Goal: Information Seeking & Learning: Learn about a topic

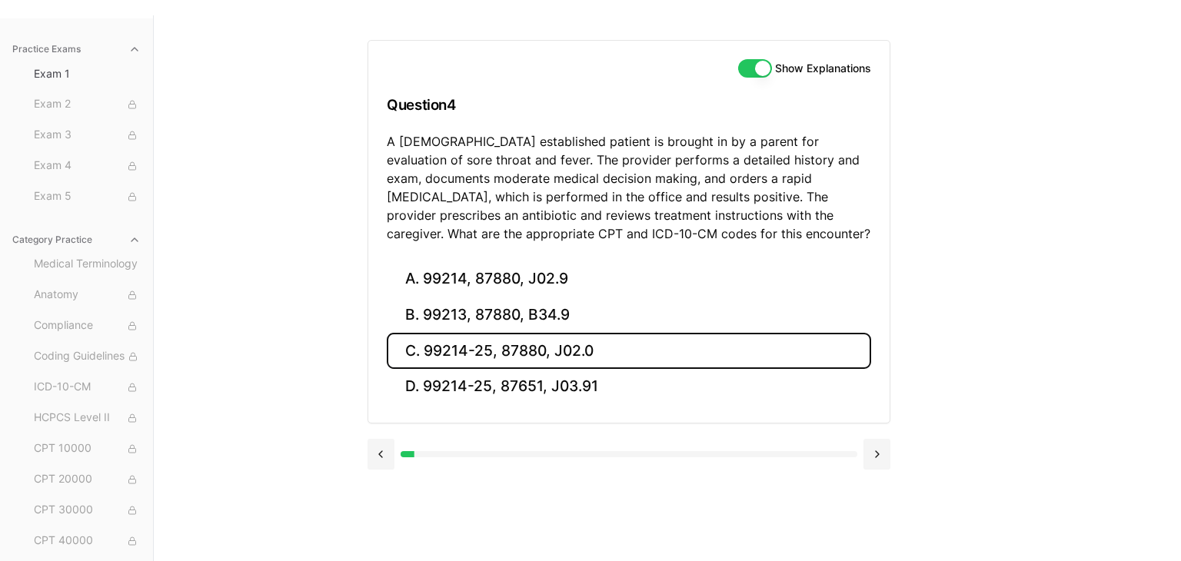
click at [521, 343] on button "C. 99214-25, 87880, J02.0" at bounding box center [629, 351] width 484 height 36
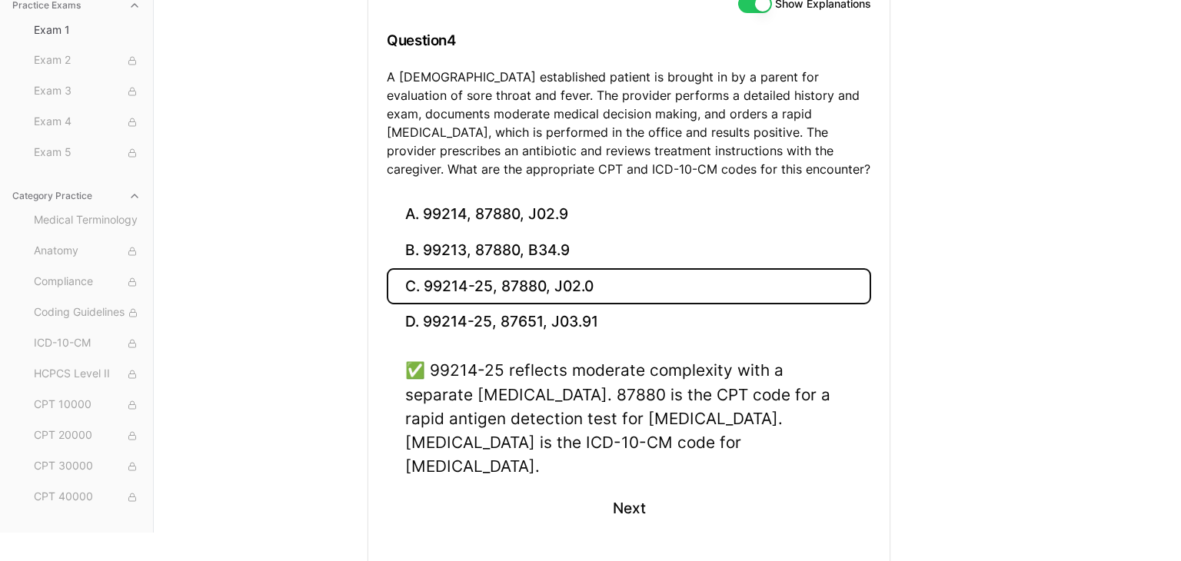
scroll to position [229, 0]
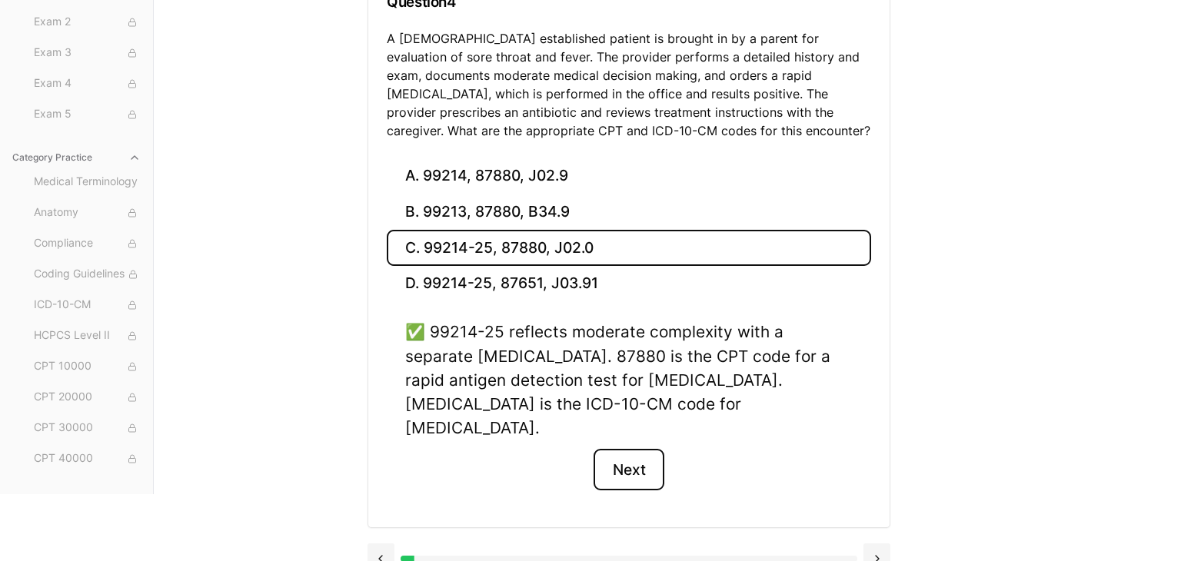
click at [630, 449] on button "Next" at bounding box center [629, 470] width 70 height 42
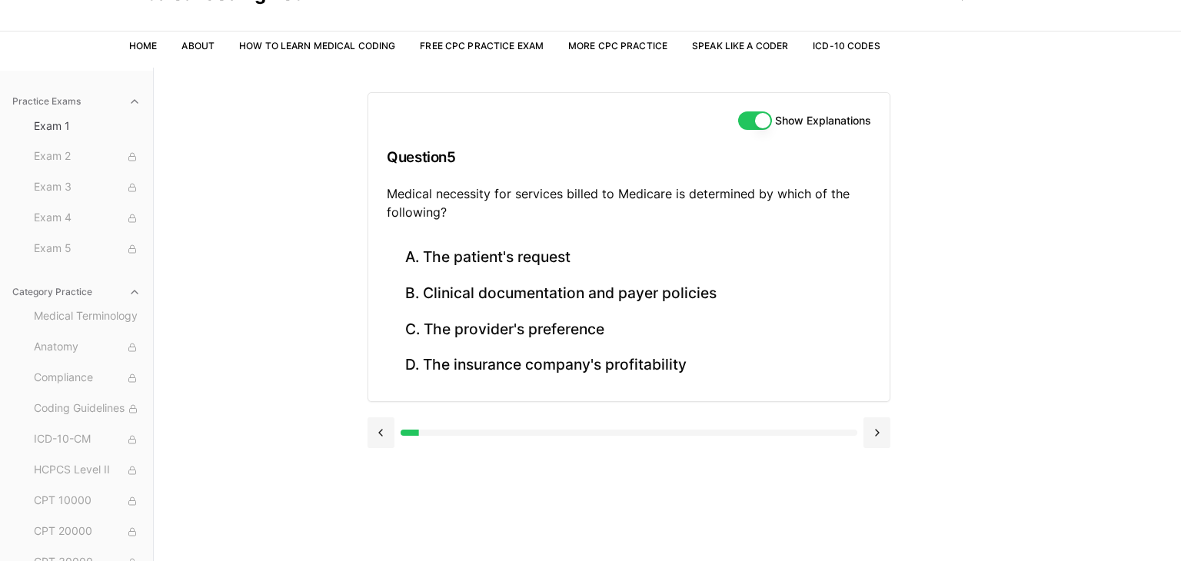
scroll to position [74, 0]
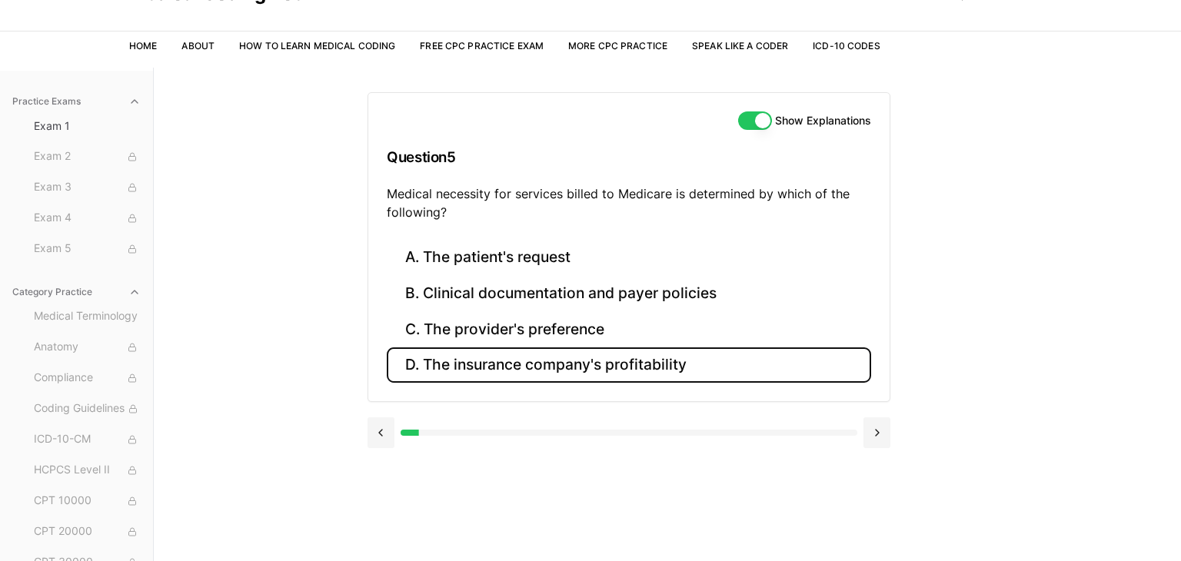
click at [680, 374] on button "D. The insurance company's profitability" at bounding box center [629, 366] width 484 height 36
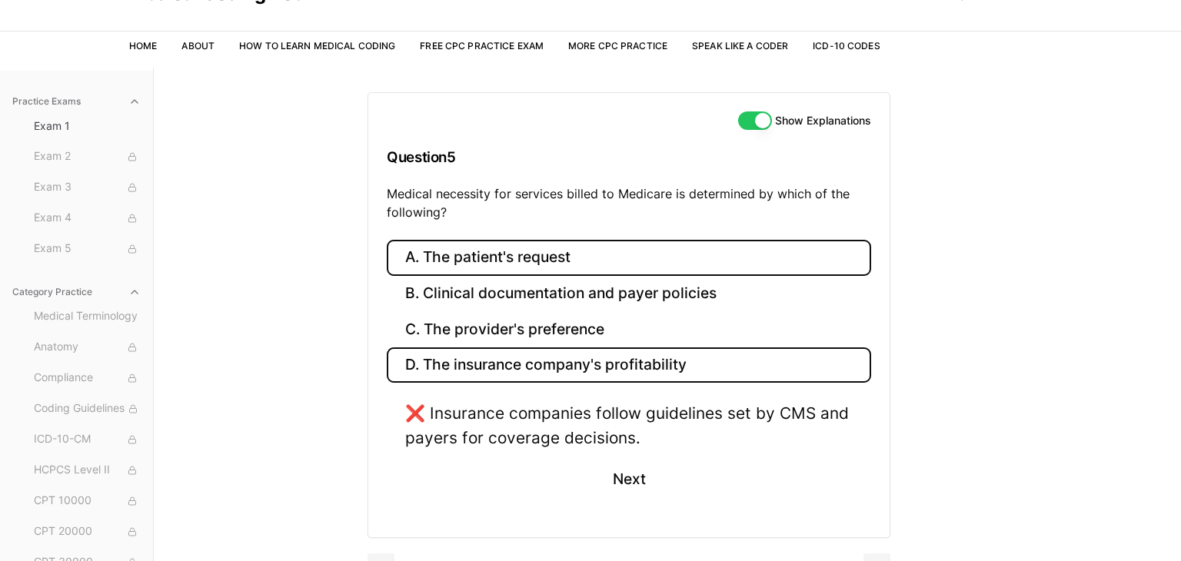
click at [608, 258] on button "A. The patient's request" at bounding box center [629, 258] width 484 height 36
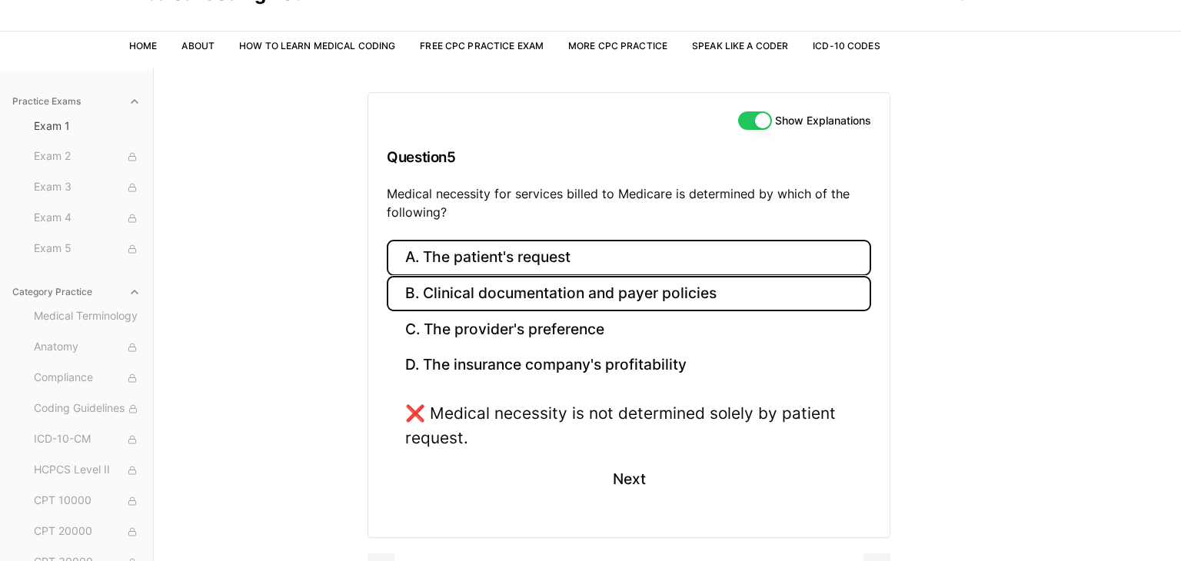
click at [747, 288] on button "B. Clinical documentation and payer policies" at bounding box center [629, 294] width 484 height 36
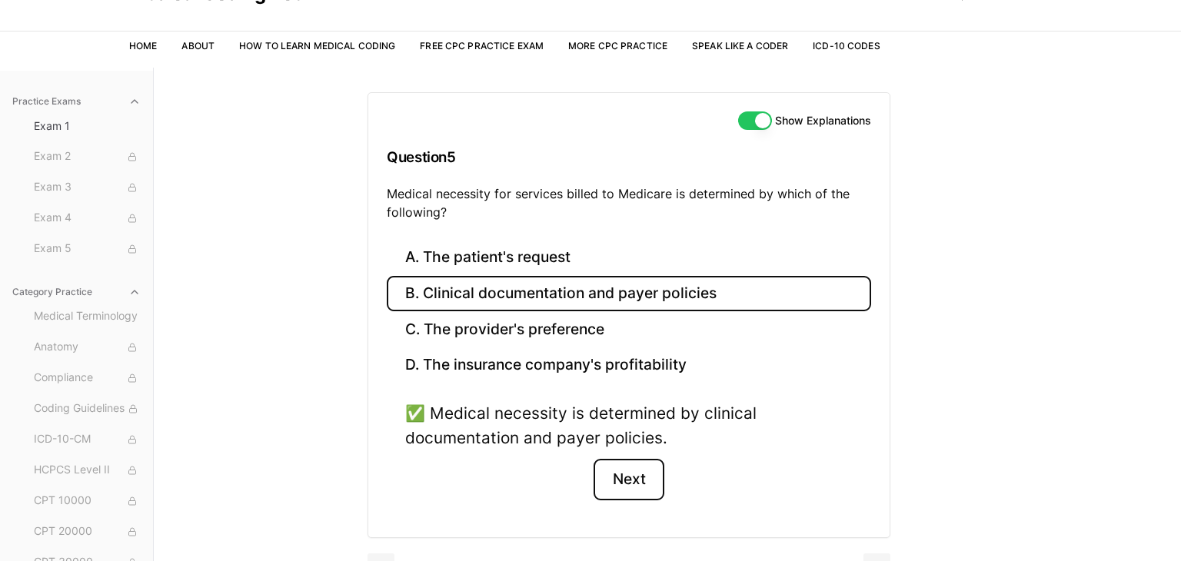
click at [630, 485] on button "Next" at bounding box center [629, 480] width 70 height 42
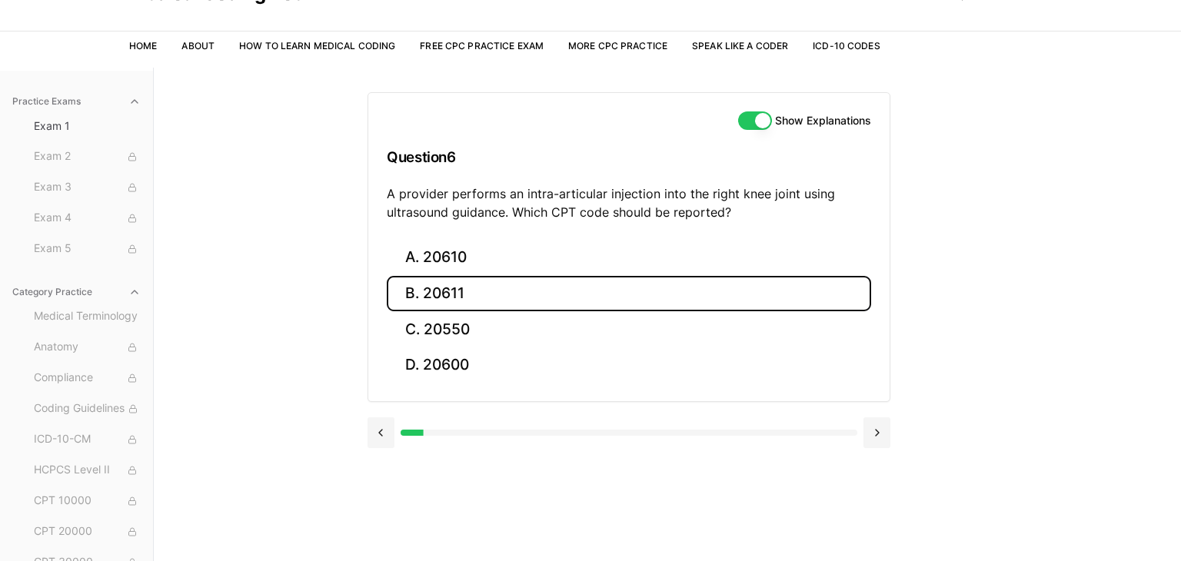
click at [483, 304] on button "B. 20611" at bounding box center [629, 294] width 484 height 36
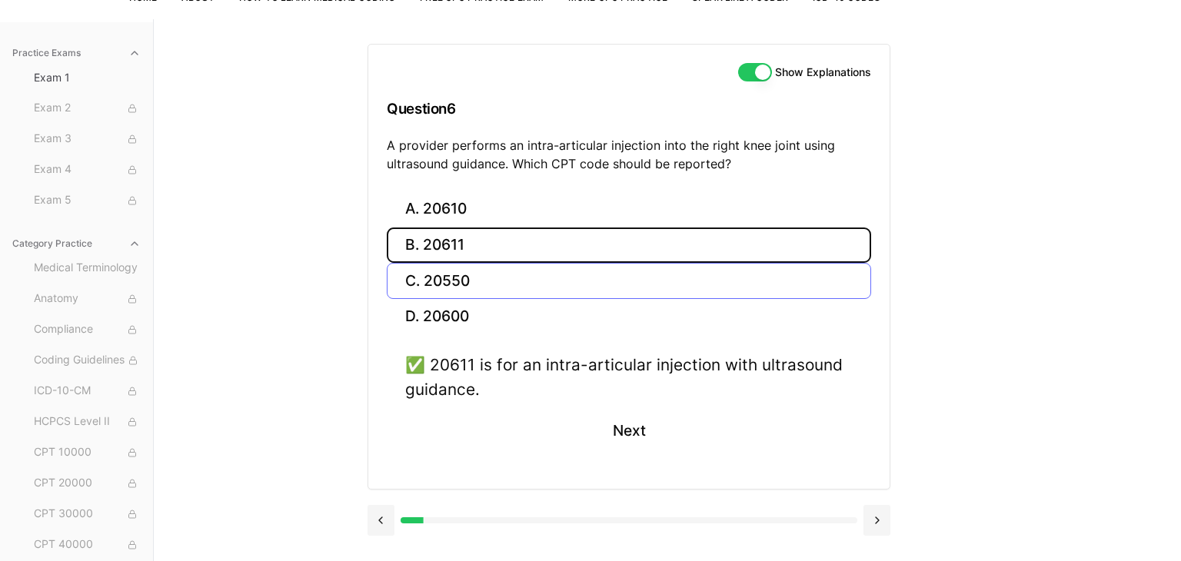
scroll to position [141, 0]
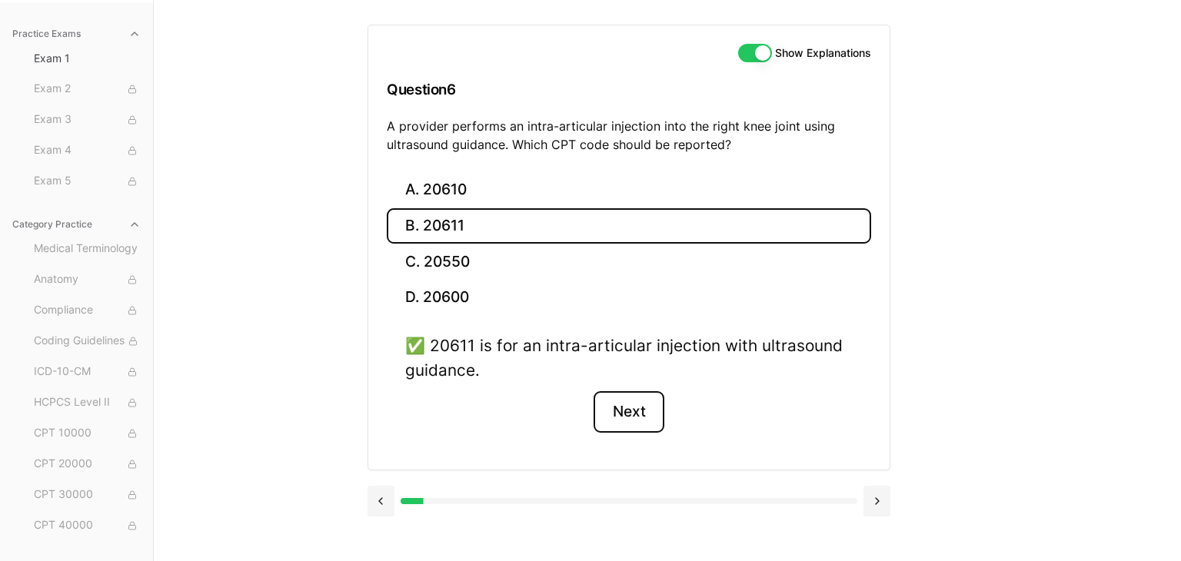
click at [629, 414] on button "Next" at bounding box center [629, 412] width 70 height 42
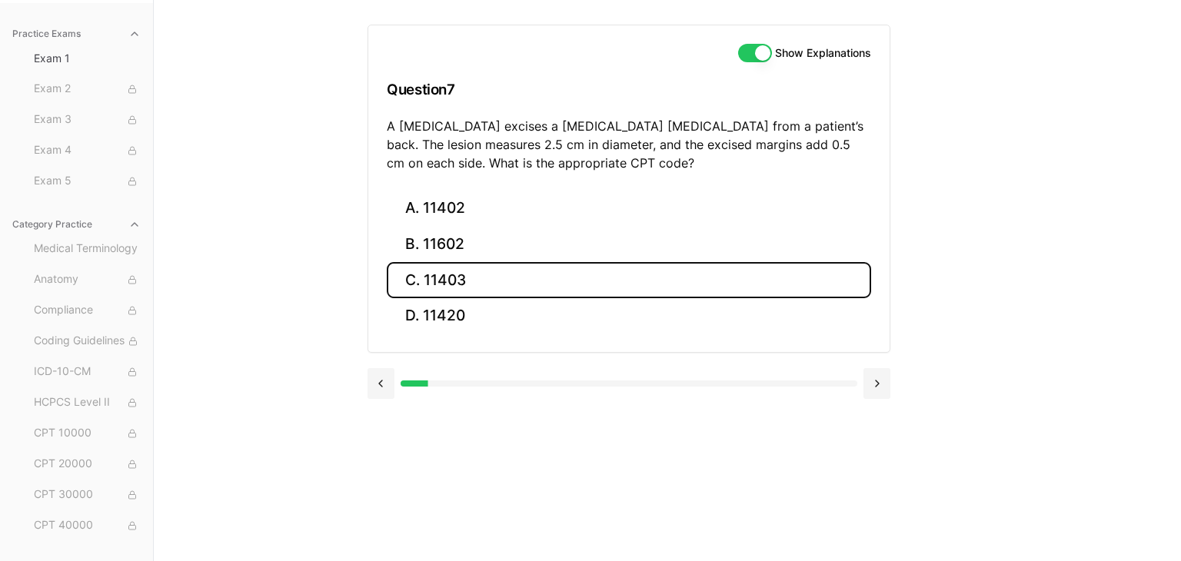
click at [870, 284] on button "C. 11403" at bounding box center [629, 280] width 484 height 36
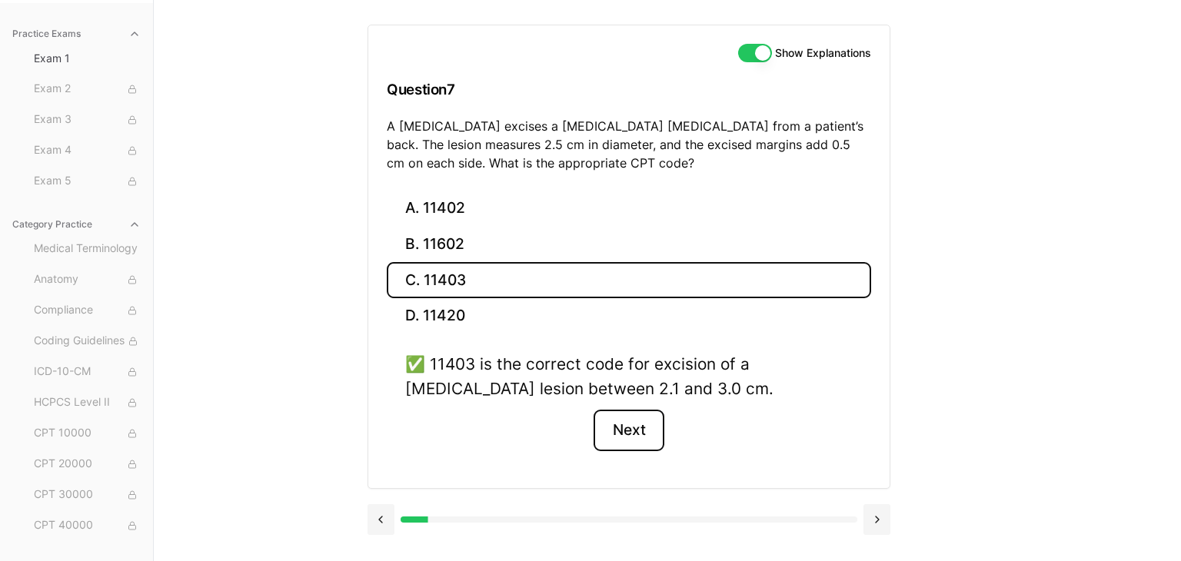
click at [644, 434] on button "Next" at bounding box center [629, 431] width 70 height 42
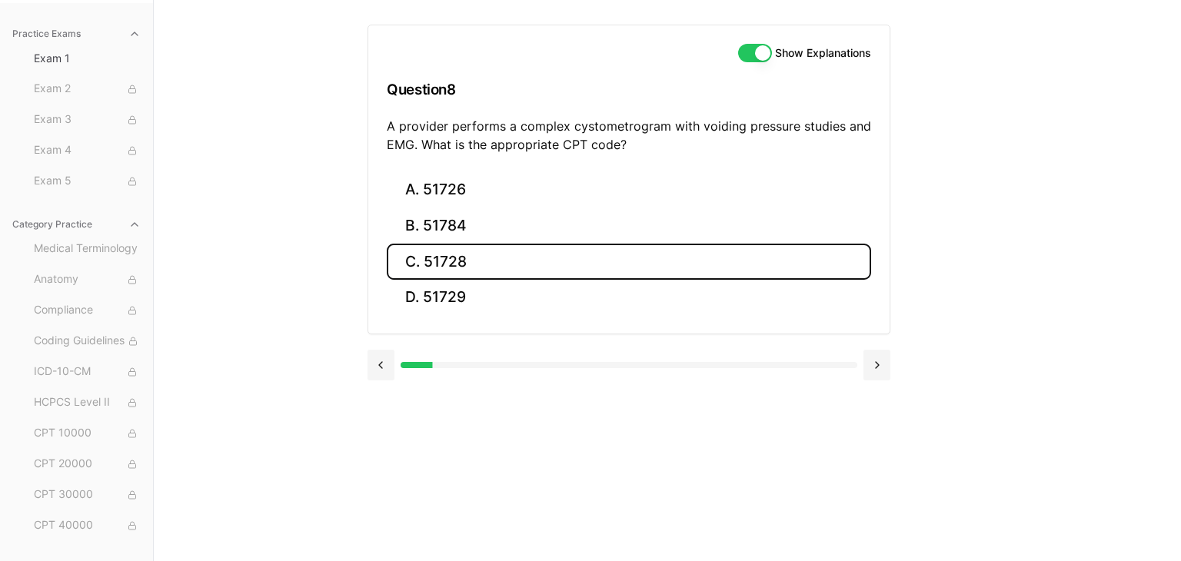
click at [521, 266] on button "C. 51728" at bounding box center [629, 262] width 484 height 36
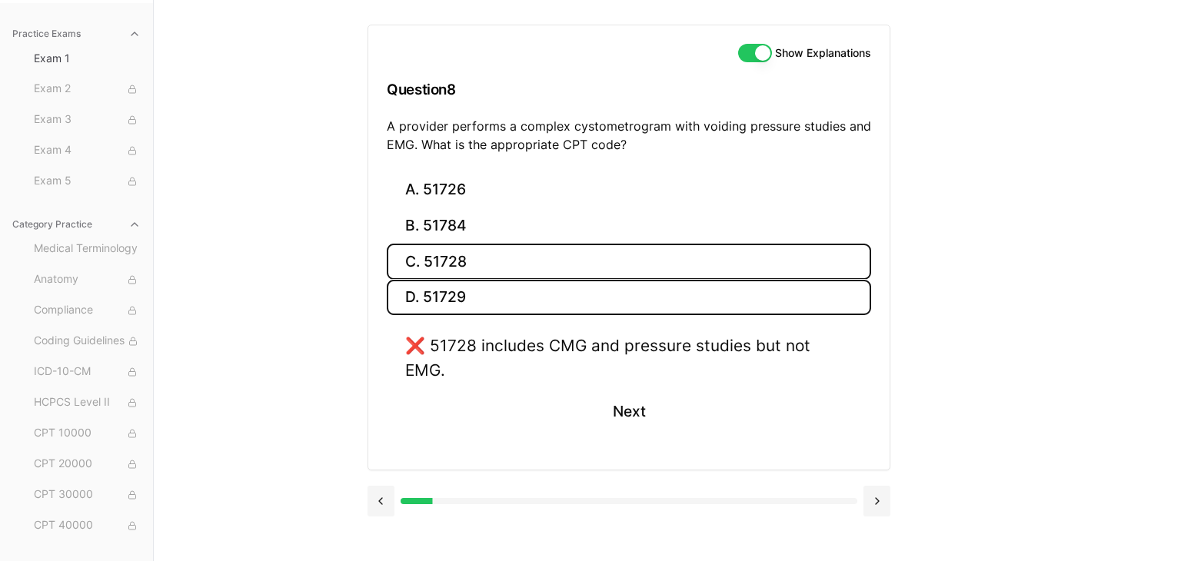
click at [524, 291] on button "D. 51729" at bounding box center [629, 298] width 484 height 36
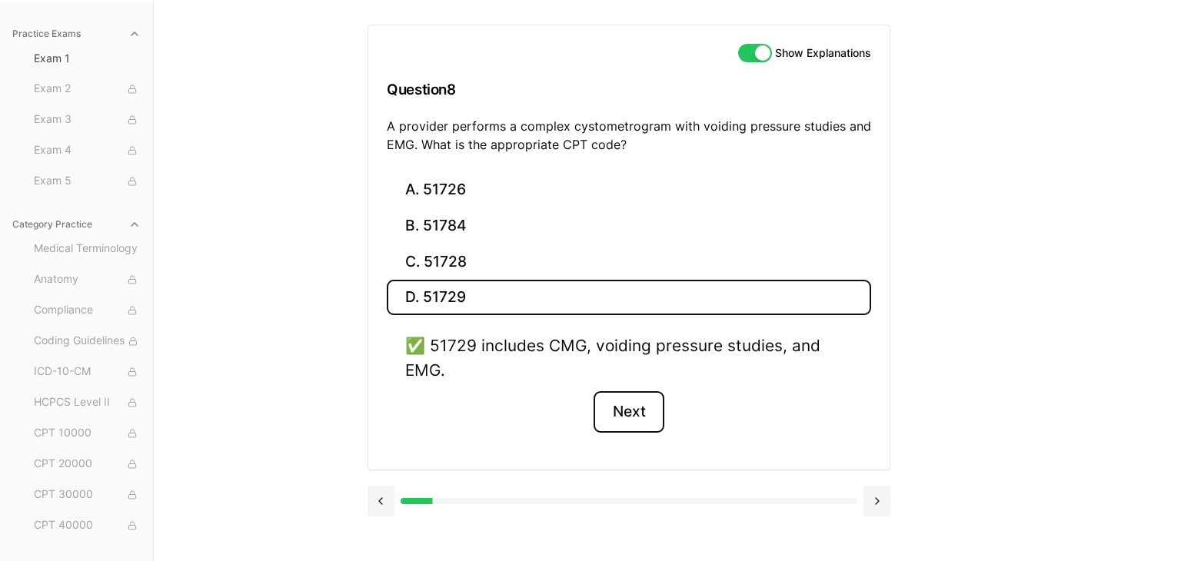
click at [631, 414] on button "Next" at bounding box center [629, 412] width 70 height 42
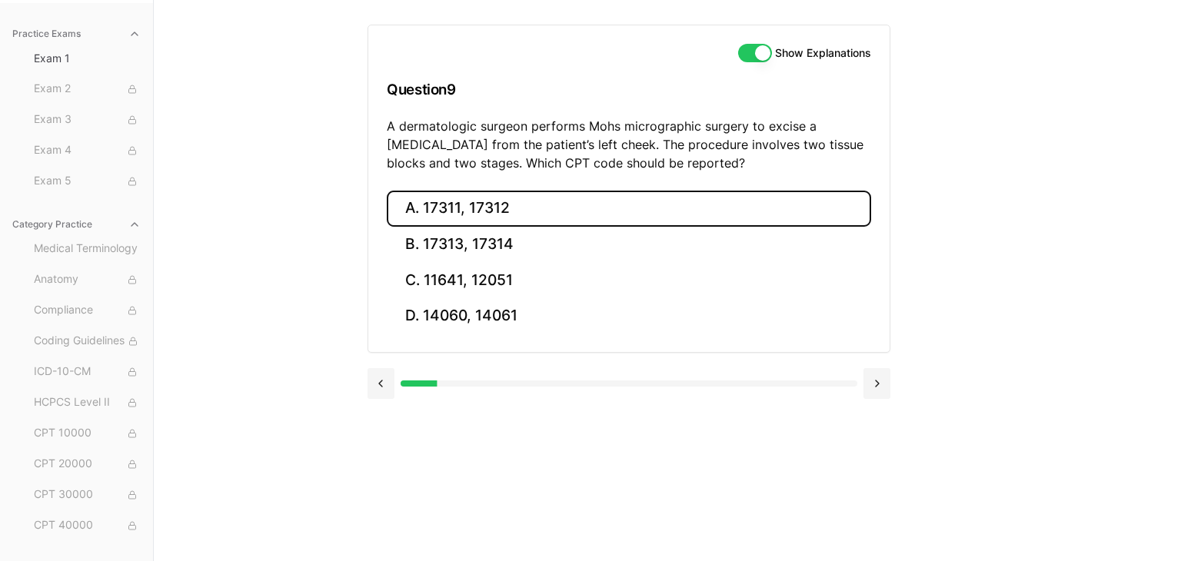
click at [437, 201] on button "A. 17311, 17312" at bounding box center [629, 209] width 484 height 36
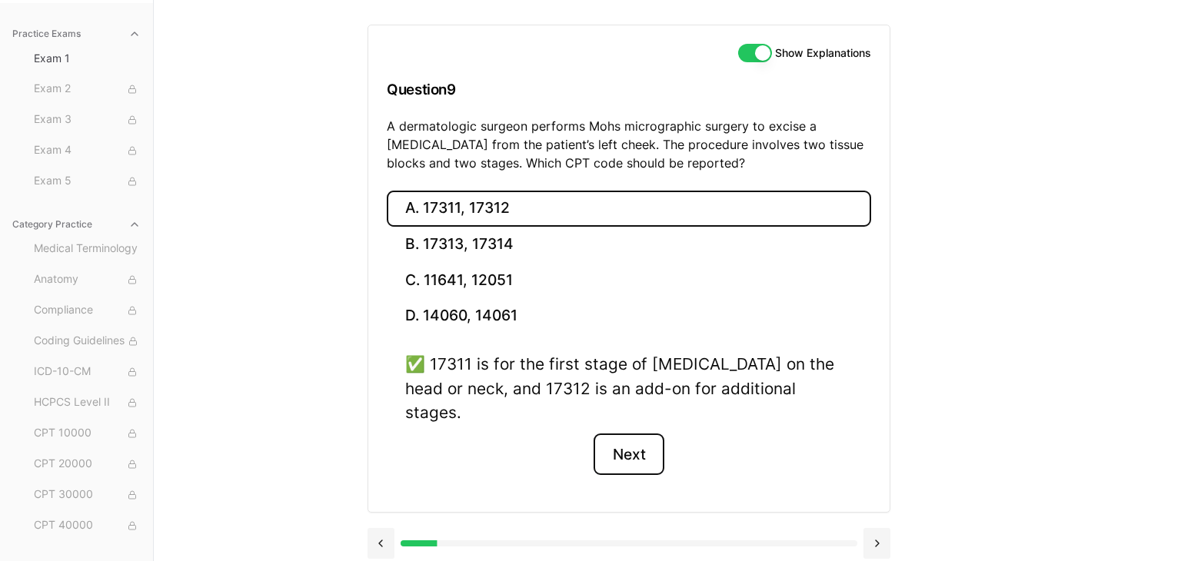
click at [625, 434] on button "Next" at bounding box center [629, 455] width 70 height 42
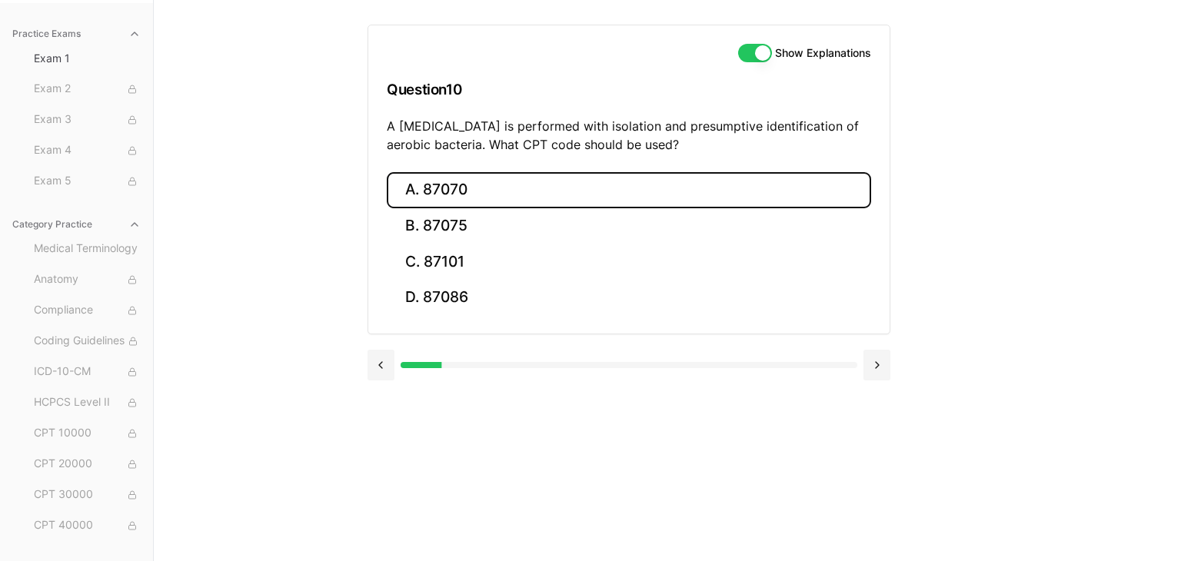
click at [547, 191] on button "A. 87070" at bounding box center [629, 190] width 484 height 36
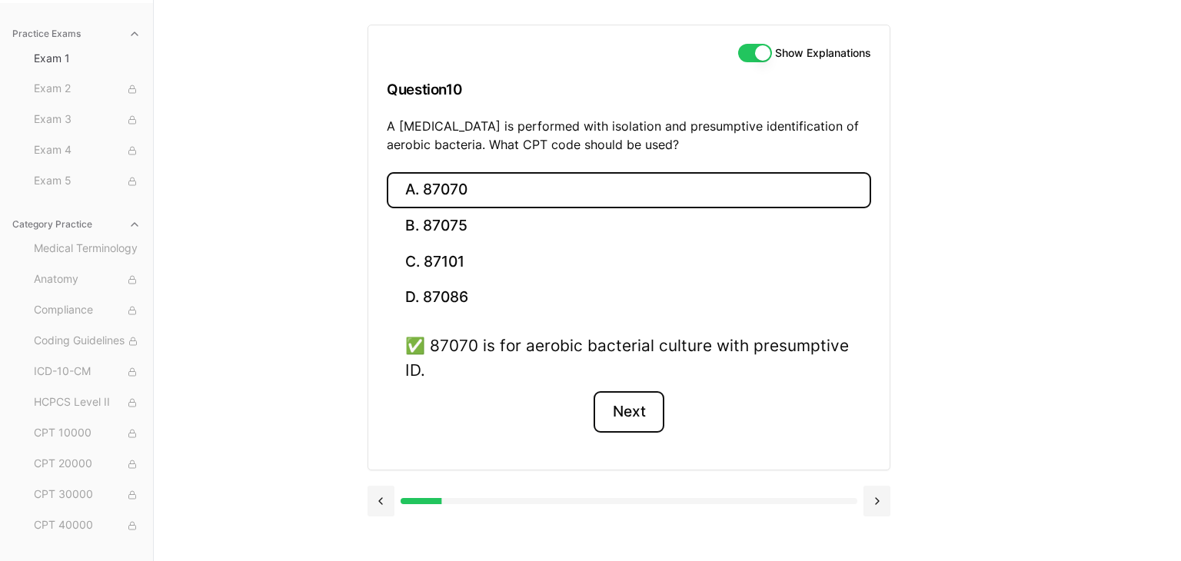
click at [635, 407] on button "Next" at bounding box center [629, 412] width 70 height 42
